Goal: Information Seeking & Learning: Check status

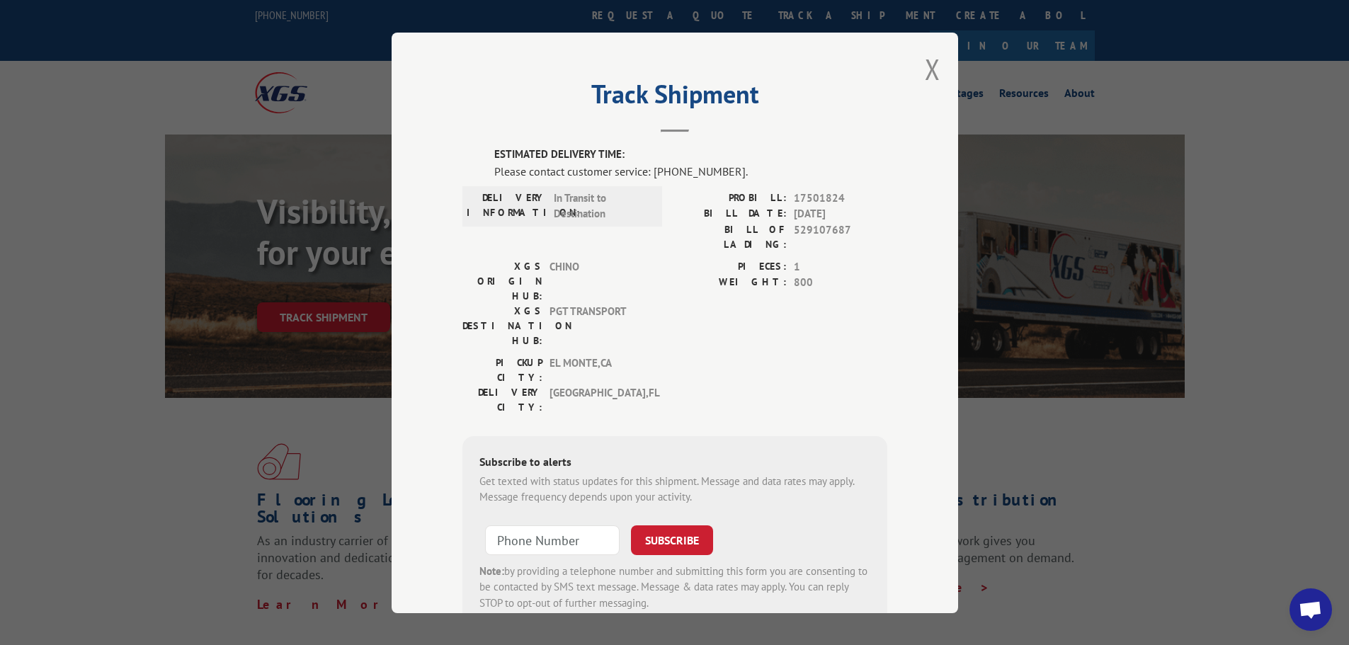
click at [912, 77] on div "Track Shipment ESTIMATED DELIVERY TIME: Please contact customer service: [PHONE…" at bounding box center [675, 323] width 567 height 581
click at [933, 70] on div "Track Shipment ESTIMATED DELIVERY TIME: Please contact customer service: [PHONE…" at bounding box center [675, 323] width 567 height 581
click at [928, 70] on button "Close modal" at bounding box center [933, 69] width 16 height 38
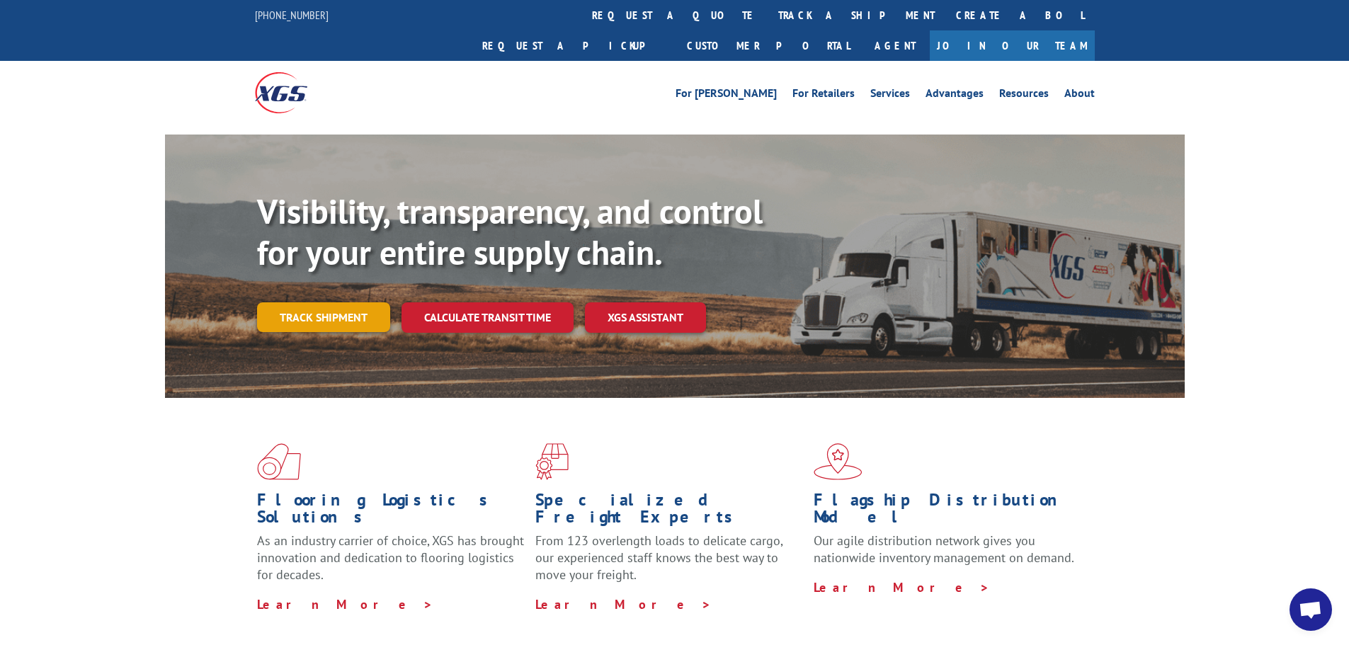
click at [307, 302] on link "Track shipment" at bounding box center [323, 317] width 133 height 30
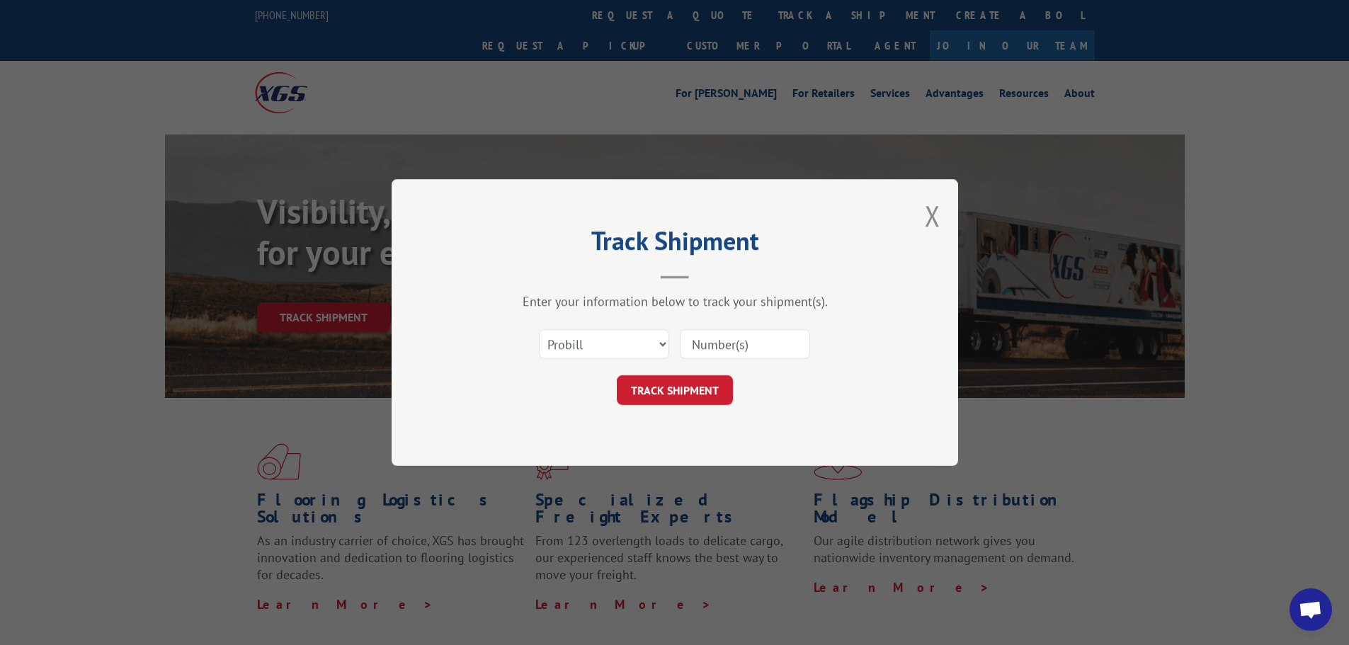
click at [760, 335] on input at bounding box center [745, 344] width 130 height 30
type input "17501824"
click at [698, 391] on button "TRACK SHIPMENT" at bounding box center [675, 390] width 116 height 30
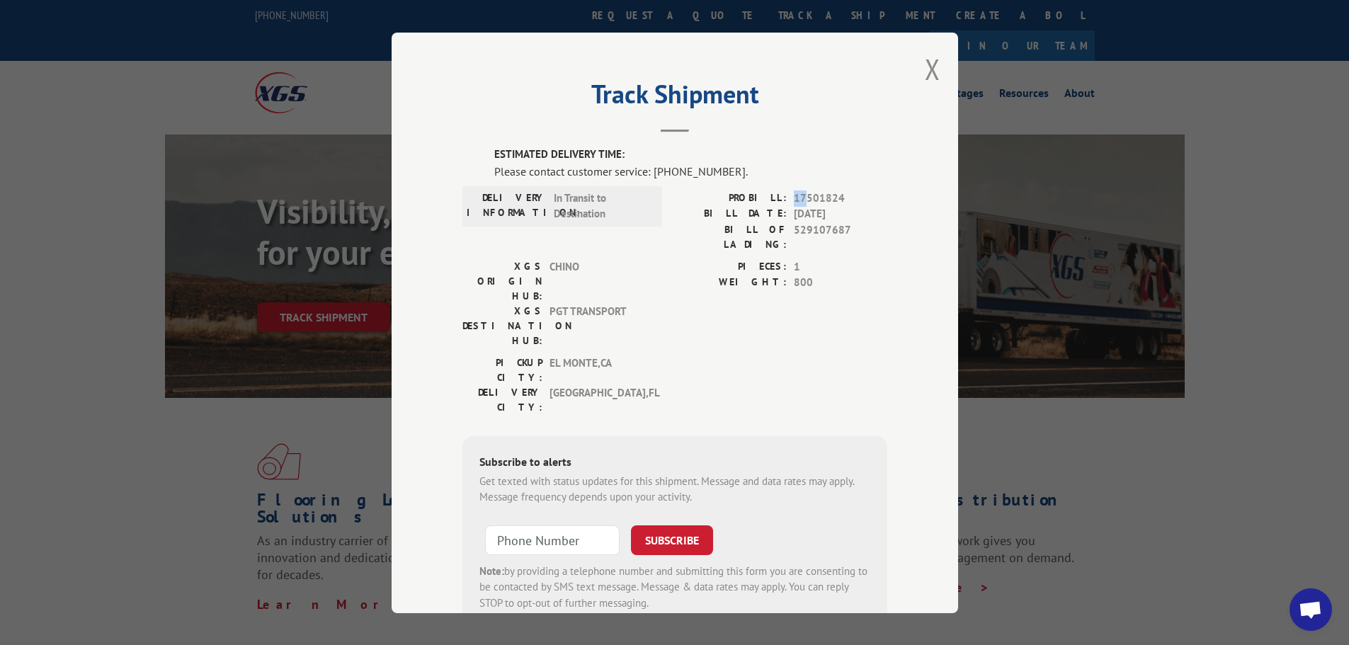
drag, startPoint x: 788, startPoint y: 196, endPoint x: 800, endPoint y: 196, distance: 12.0
click at [800, 196] on div "PROBILL: 17501824" at bounding box center [781, 198] width 213 height 16
drag, startPoint x: 820, startPoint y: 196, endPoint x: 800, endPoint y: 196, distance: 19.1
click at [800, 196] on span "17501824" at bounding box center [841, 198] width 94 height 16
drag, startPoint x: 788, startPoint y: 200, endPoint x: 800, endPoint y: 197, distance: 11.7
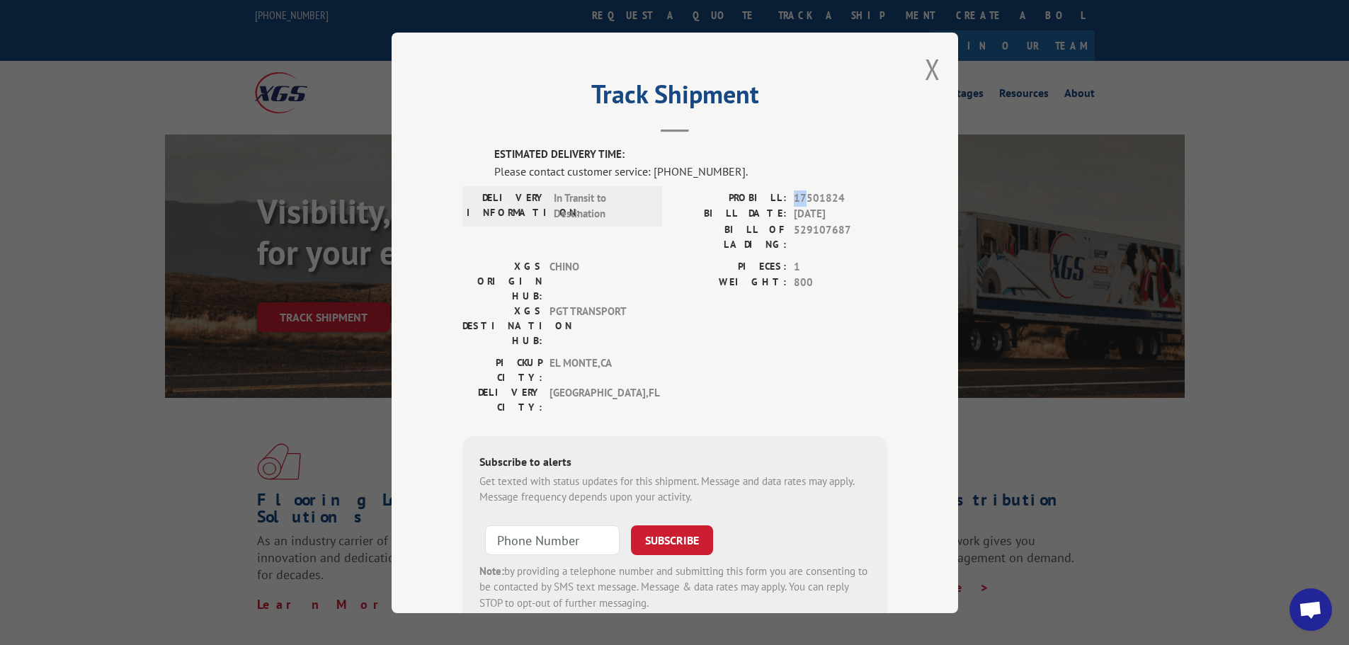
click at [800, 197] on span "17501824" at bounding box center [841, 198] width 94 height 16
click at [794, 197] on span "17501824" at bounding box center [841, 198] width 94 height 16
drag, startPoint x: 800, startPoint y: 198, endPoint x: 811, endPoint y: 198, distance: 10.6
click at [811, 198] on span "17501824" at bounding box center [841, 198] width 94 height 16
click at [761, 184] on div "ESTIMATED DELIVERY TIME: Please contact customer service: [PHONE_NUMBER]. DELIV…" at bounding box center [675, 388] width 425 height 482
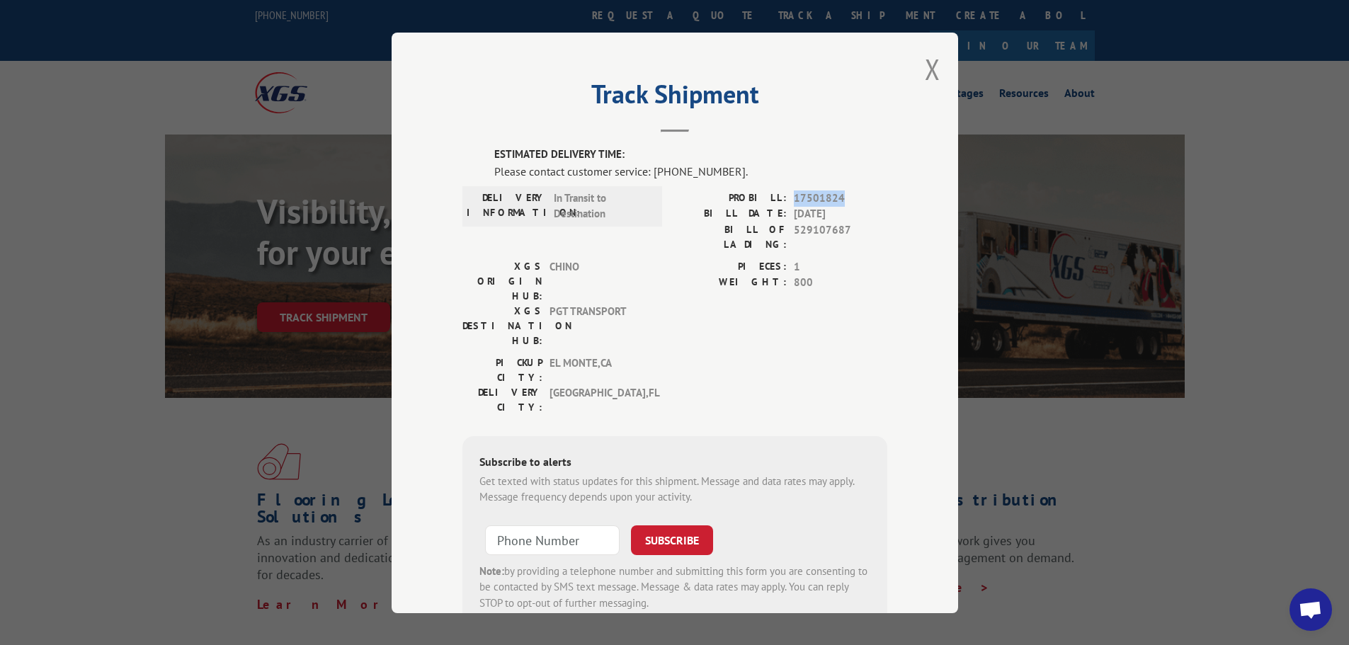
drag, startPoint x: 837, startPoint y: 200, endPoint x: 791, endPoint y: 200, distance: 45.3
click at [794, 200] on span "17501824" at bounding box center [841, 198] width 94 height 16
